Goal: Task Accomplishment & Management: Complete application form

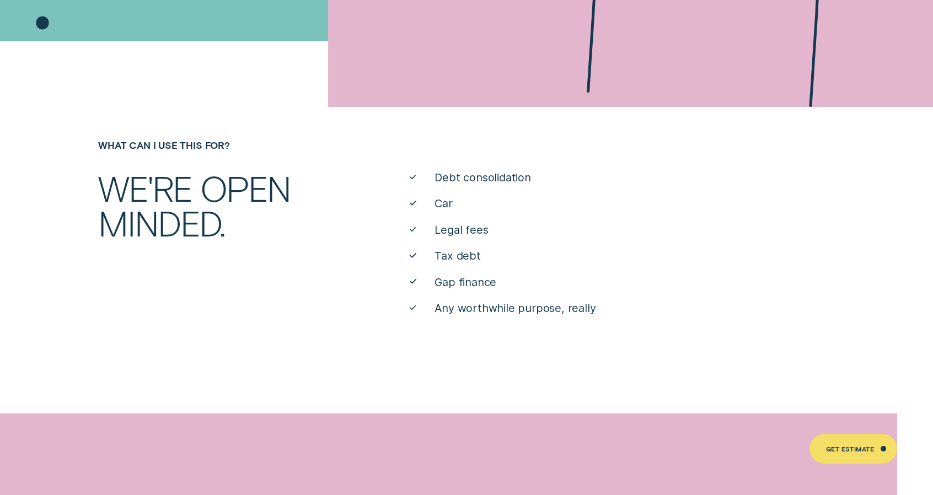
scroll to position [496, 0]
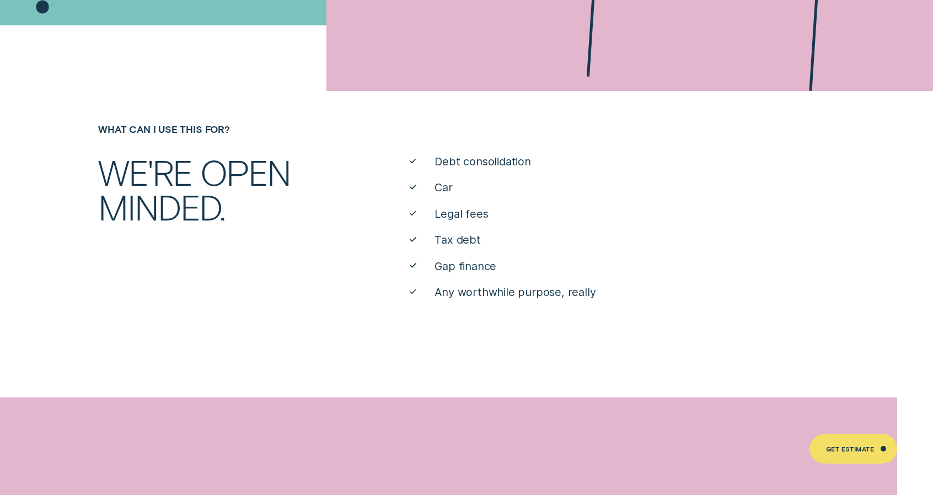
click at [437, 189] on span "Car" at bounding box center [443, 187] width 18 height 15
click at [411, 185] on icon at bounding box center [413, 187] width 7 height 4
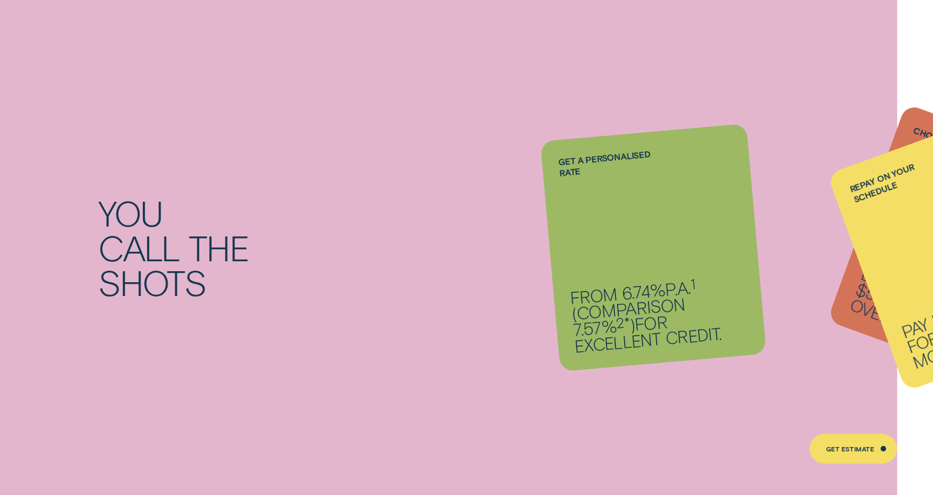
scroll to position [882, 0]
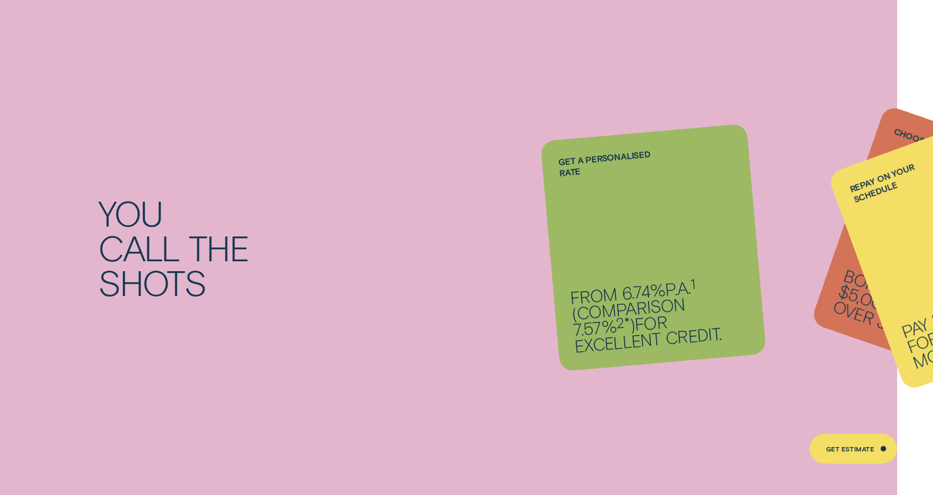
click at [641, 291] on li "Repay on your schedule Pay it back weekly, fortnightly or monthly." at bounding box center [653, 247] width 207 height 231
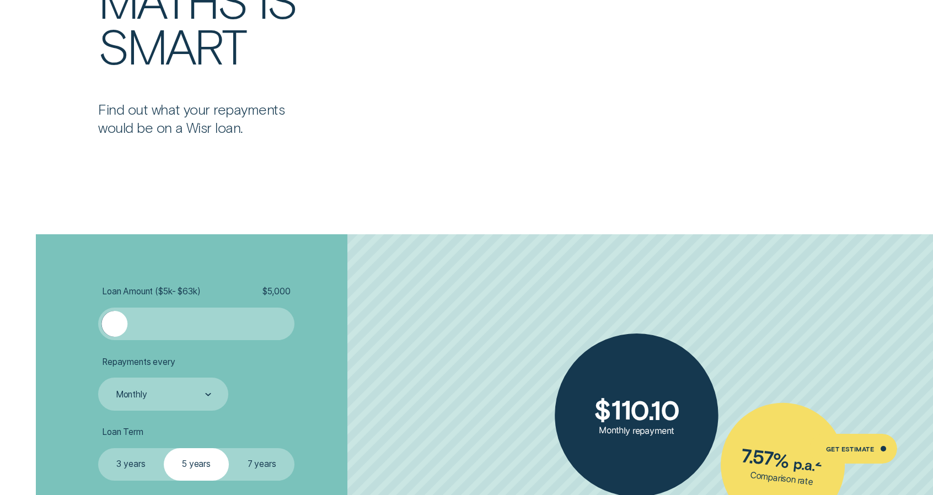
scroll to position [2150, 0]
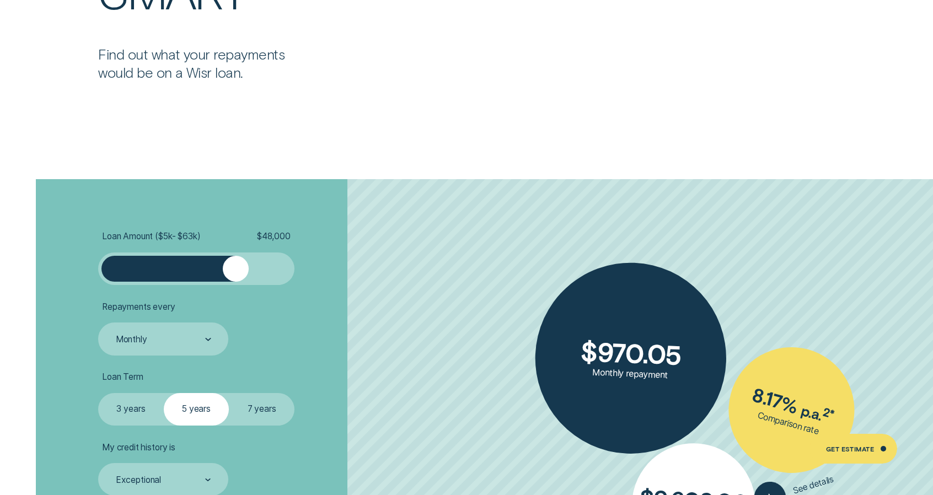
drag, startPoint x: 120, startPoint y: 264, endPoint x: 237, endPoint y: 274, distance: 117.3
click at [237, 274] on div at bounding box center [236, 269] width 26 height 26
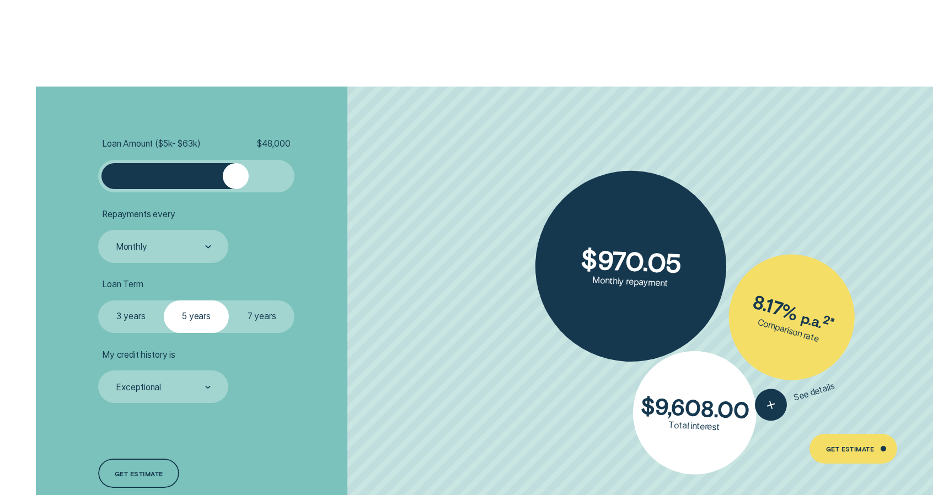
scroll to position [2260, 0]
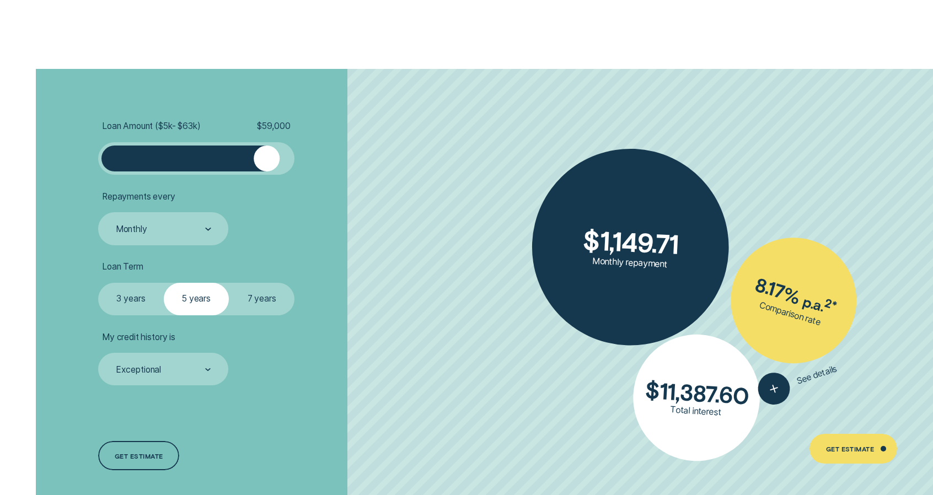
drag, startPoint x: 236, startPoint y: 159, endPoint x: 266, endPoint y: 164, distance: 30.1
click at [266, 164] on div at bounding box center [267, 159] width 26 height 26
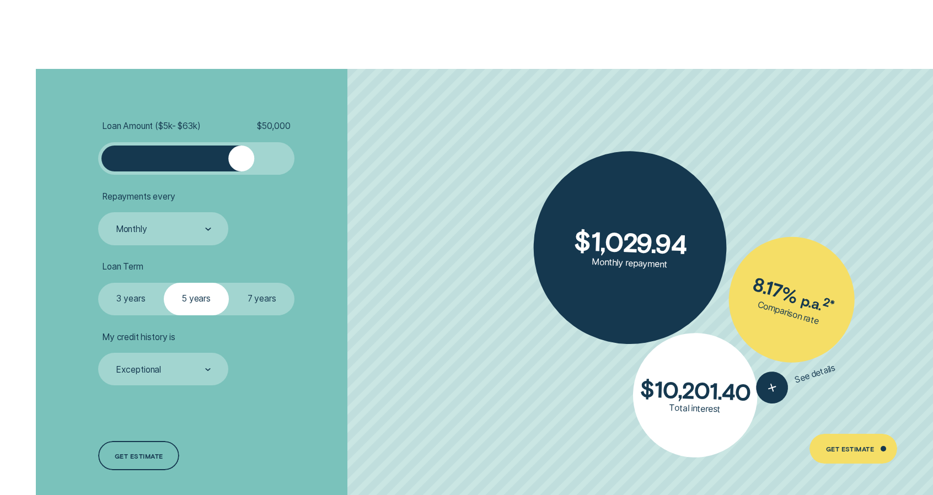
drag, startPoint x: 266, startPoint y: 166, endPoint x: 241, endPoint y: 160, distance: 25.4
click at [241, 160] on div at bounding box center [241, 159] width 26 height 26
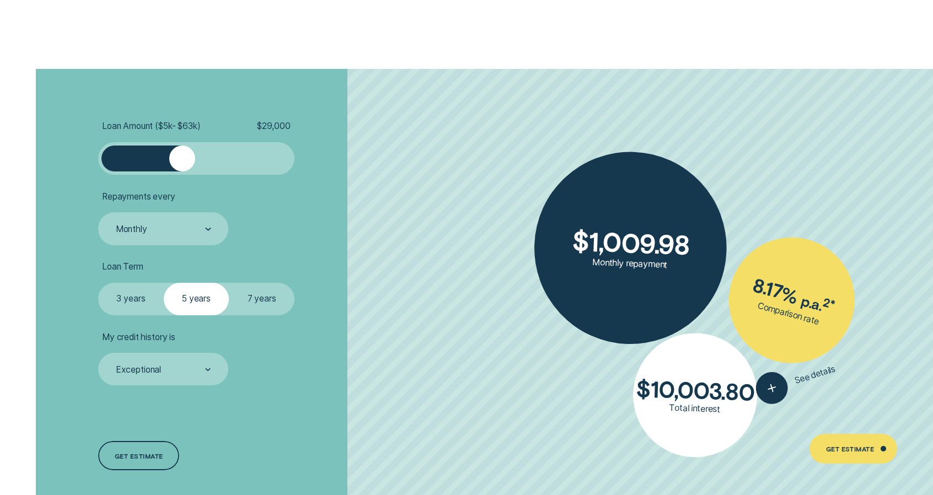
drag, startPoint x: 241, startPoint y: 158, endPoint x: 182, endPoint y: 154, distance: 59.7
click at [183, 154] on div at bounding box center [182, 159] width 26 height 26
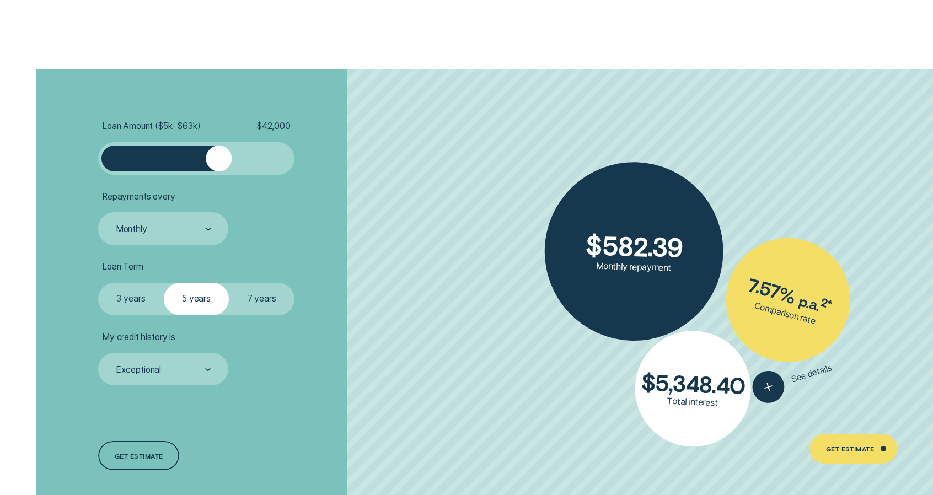
drag, startPoint x: 187, startPoint y: 157, endPoint x: 218, endPoint y: 162, distance: 30.7
click at [218, 162] on div at bounding box center [219, 159] width 26 height 26
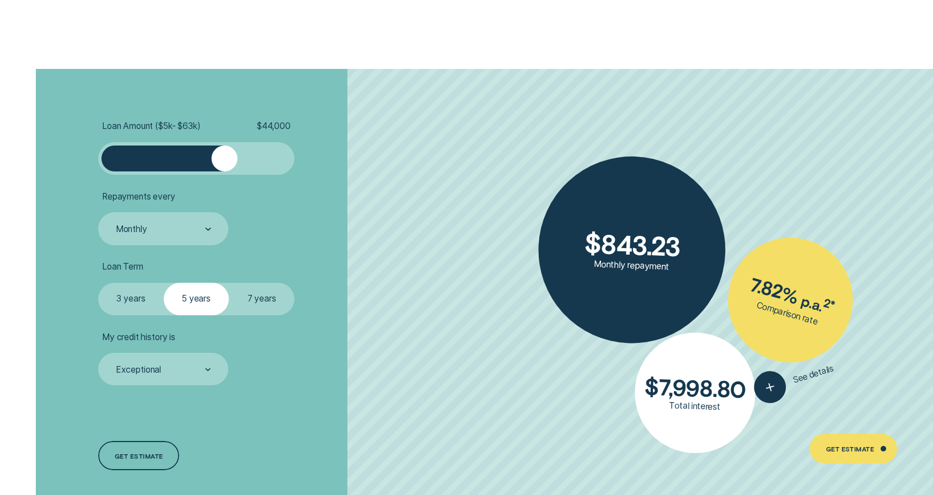
click at [224, 162] on div at bounding box center [224, 159] width 26 height 26
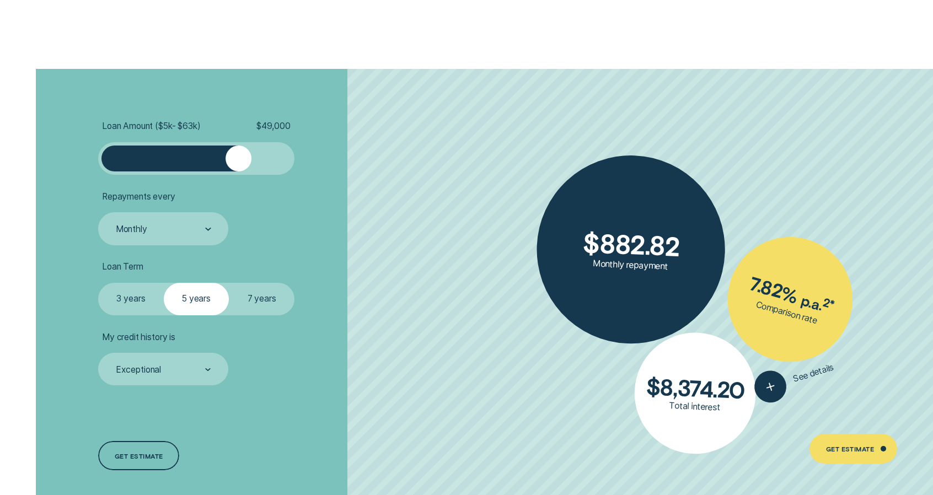
drag, startPoint x: 224, startPoint y: 162, endPoint x: 239, endPoint y: 164, distance: 14.4
click at [239, 164] on div at bounding box center [238, 159] width 26 height 26
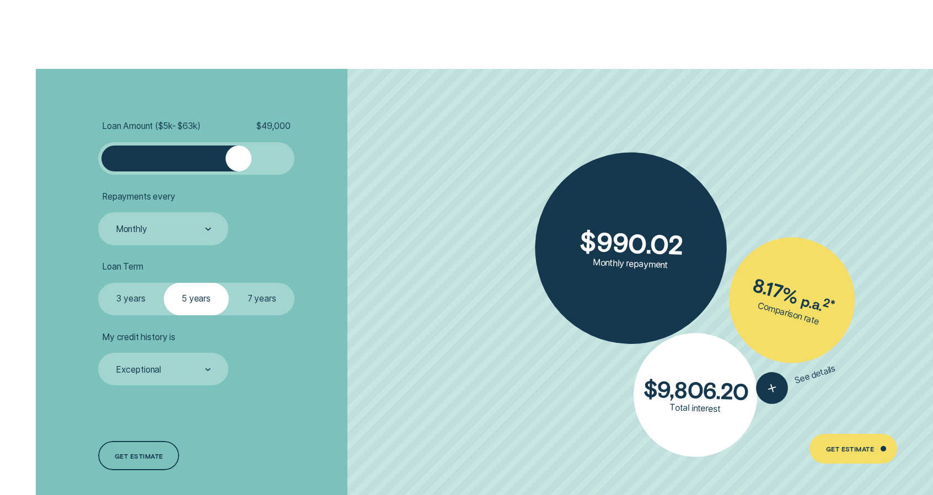
click at [272, 295] on label "7 years" at bounding box center [262, 299] width 66 height 33
click at [229, 283] on input "7 years" at bounding box center [229, 283] width 0 height 0
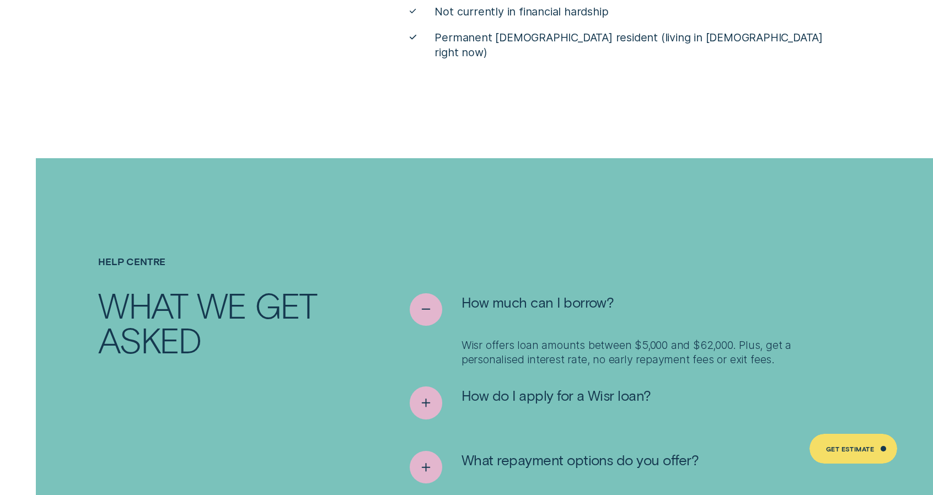
scroll to position [4906, 0]
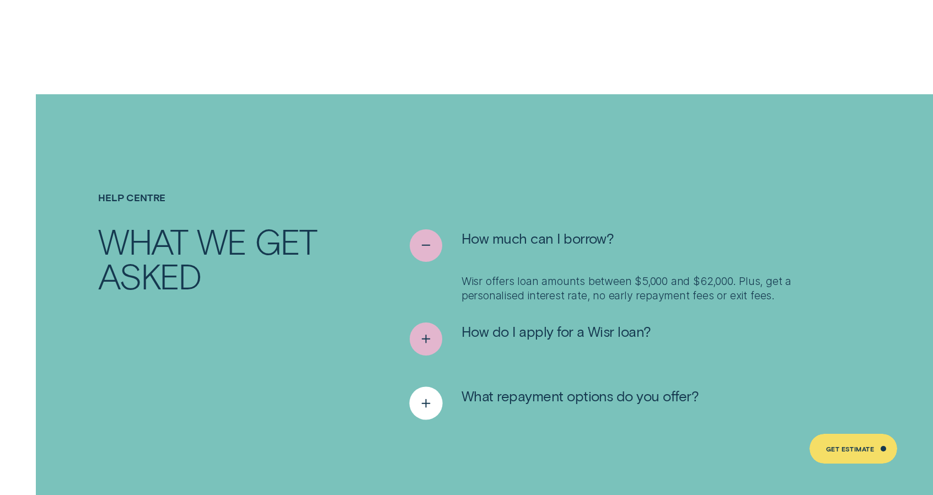
click at [433, 395] on icon "See more" at bounding box center [425, 403] width 17 height 17
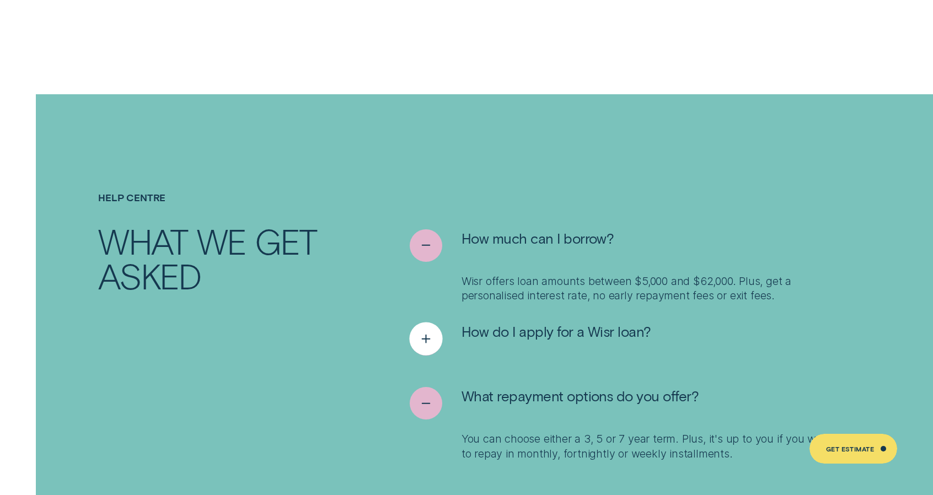
click at [433, 331] on icon "See more" at bounding box center [425, 339] width 17 height 17
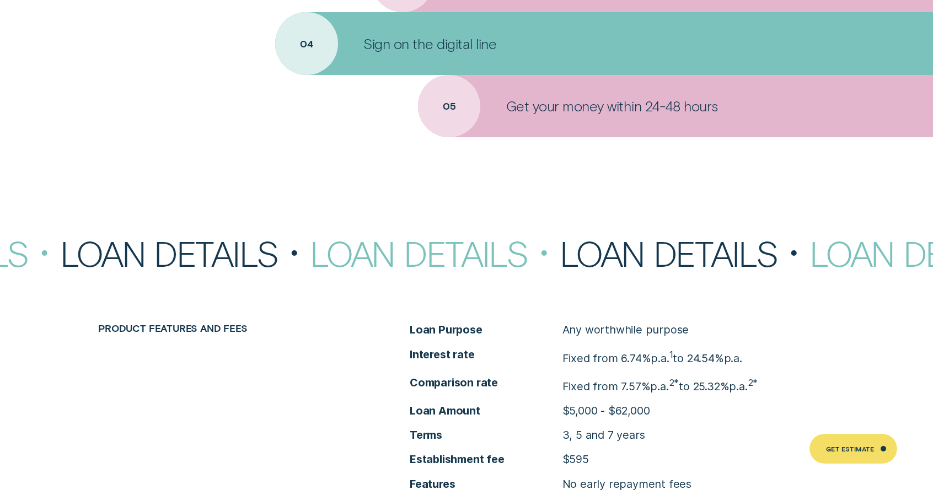
scroll to position [4079, 0]
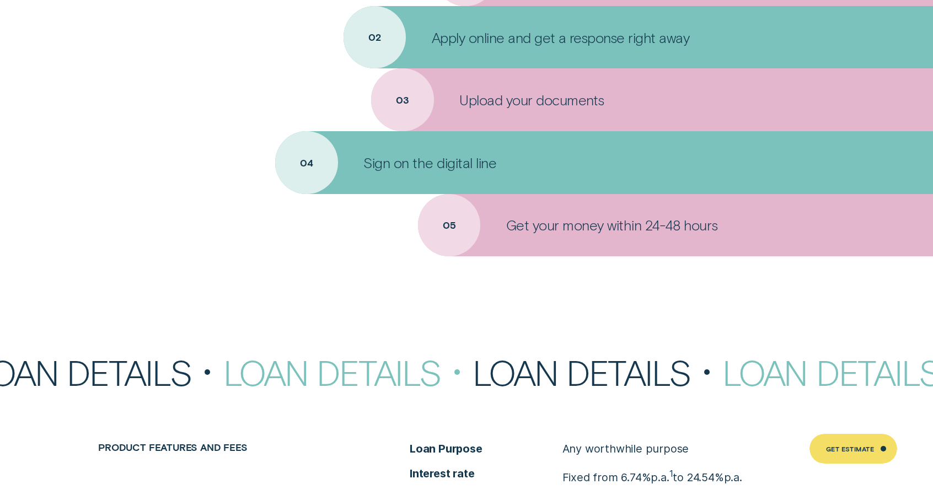
click at [524, 241] on div "Get your money within 24-48 hours" at bounding box center [675, 225] width 515 height 63
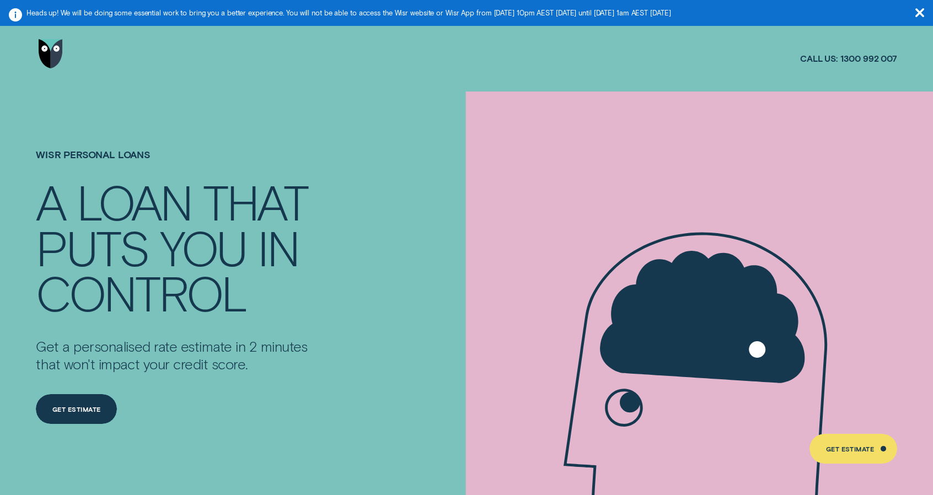
scroll to position [0, 0]
